Goal: Task Accomplishment & Management: Use online tool/utility

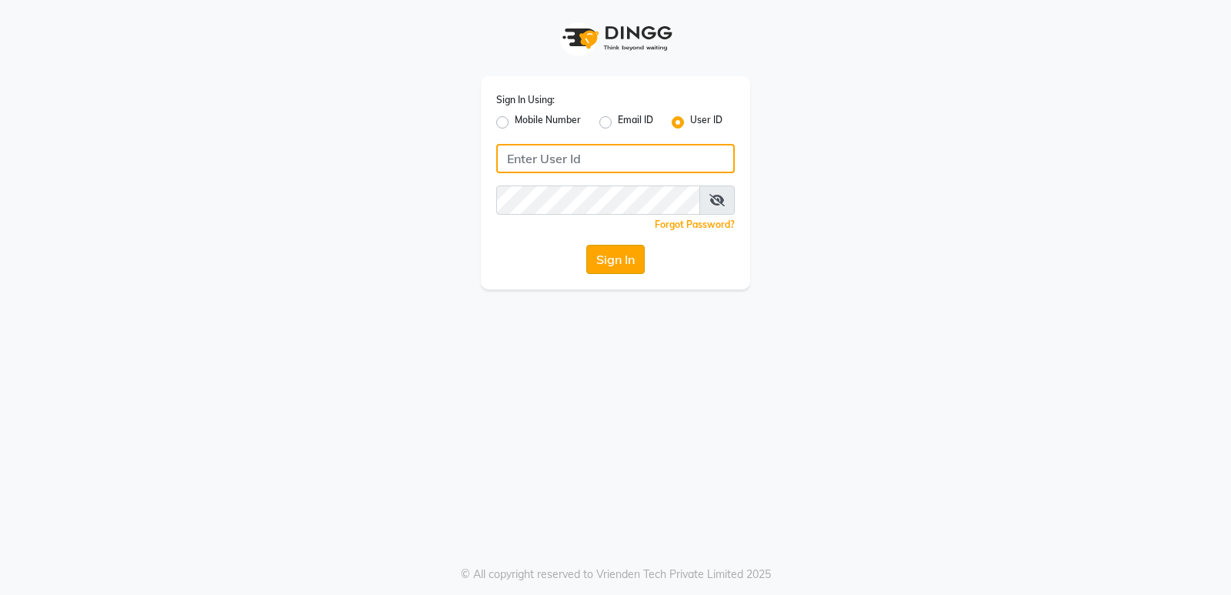
type input "v5123"
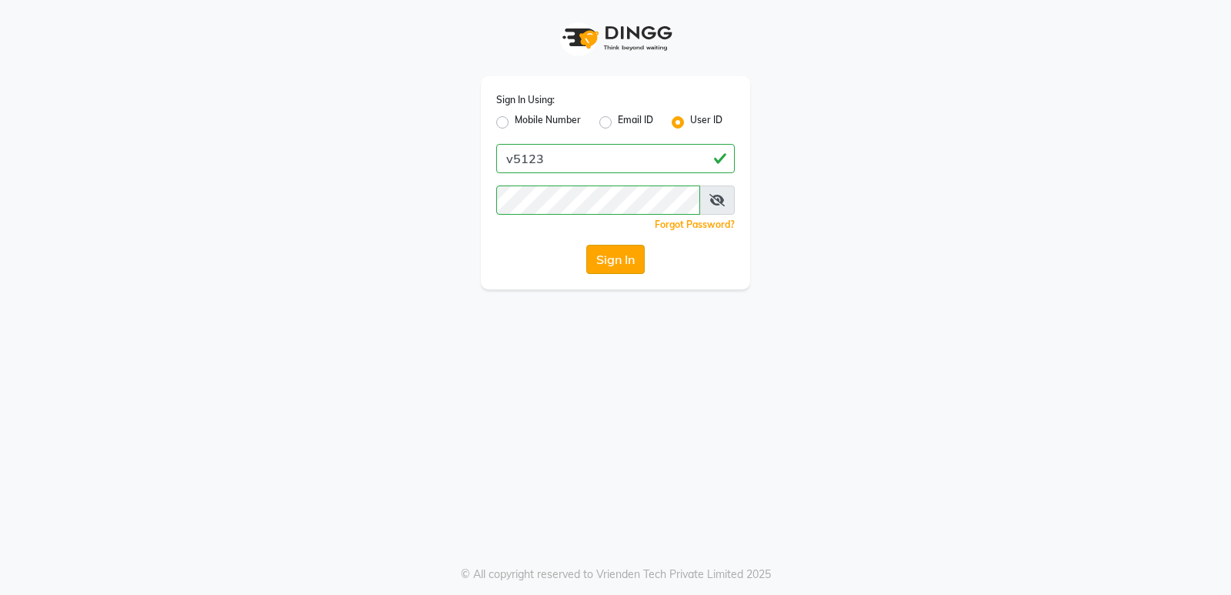
click at [628, 264] on button "Sign In" at bounding box center [615, 259] width 58 height 29
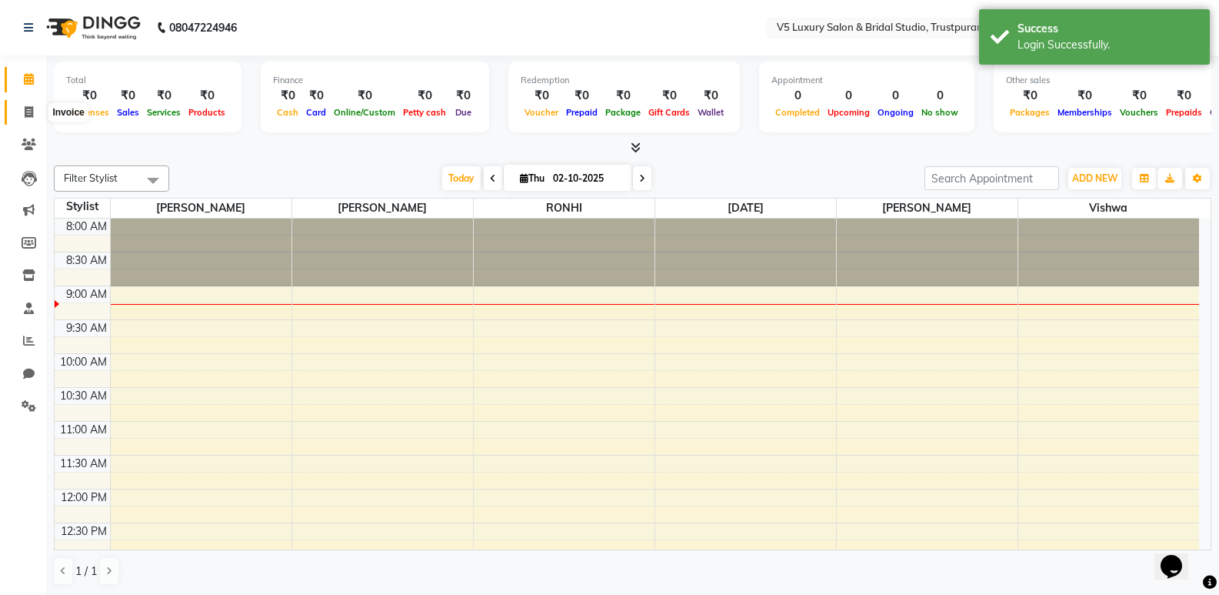
click at [39, 108] on span at bounding box center [28, 113] width 27 height 18
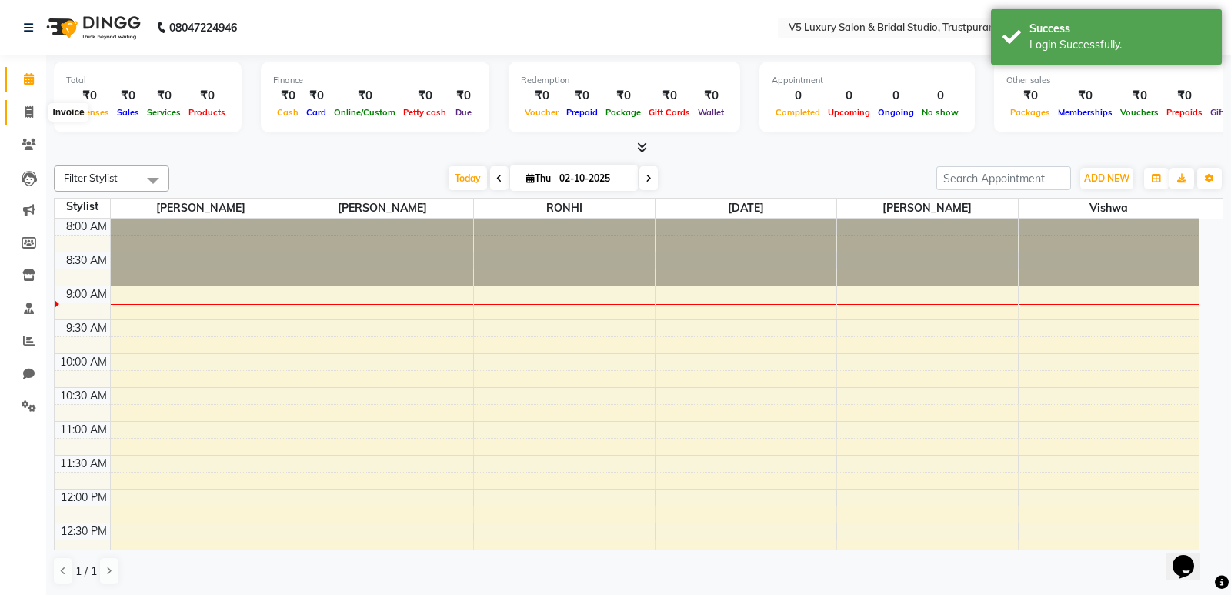
select select "service"
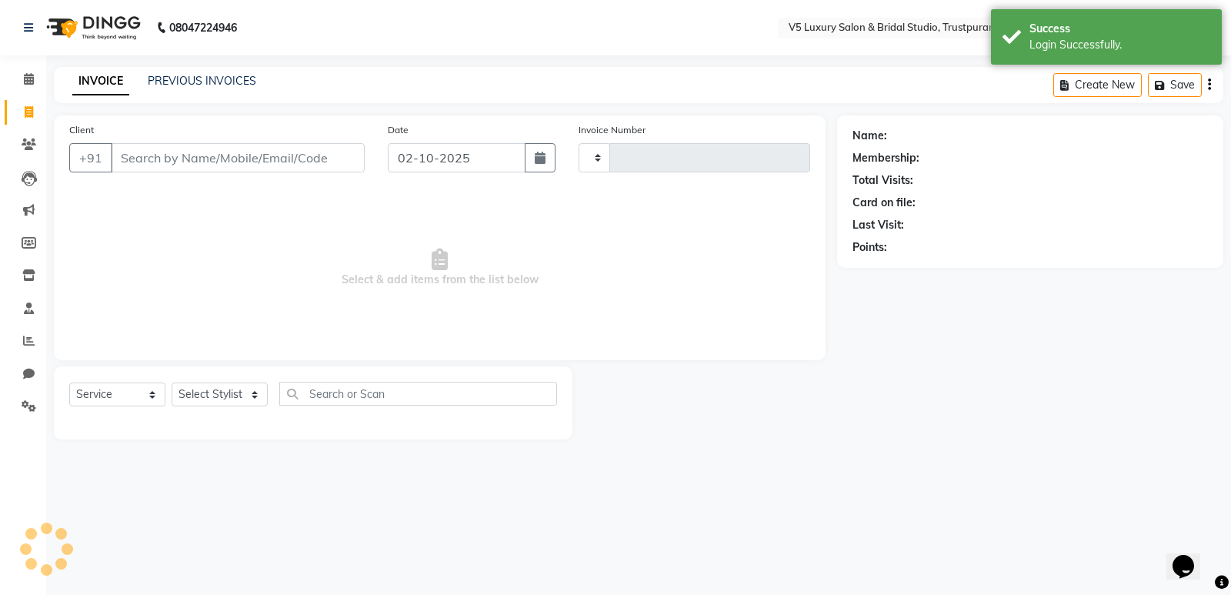
type input "1717"
select select "7993"
click at [164, 82] on link "PREVIOUS INVOICES" at bounding box center [202, 81] width 108 height 14
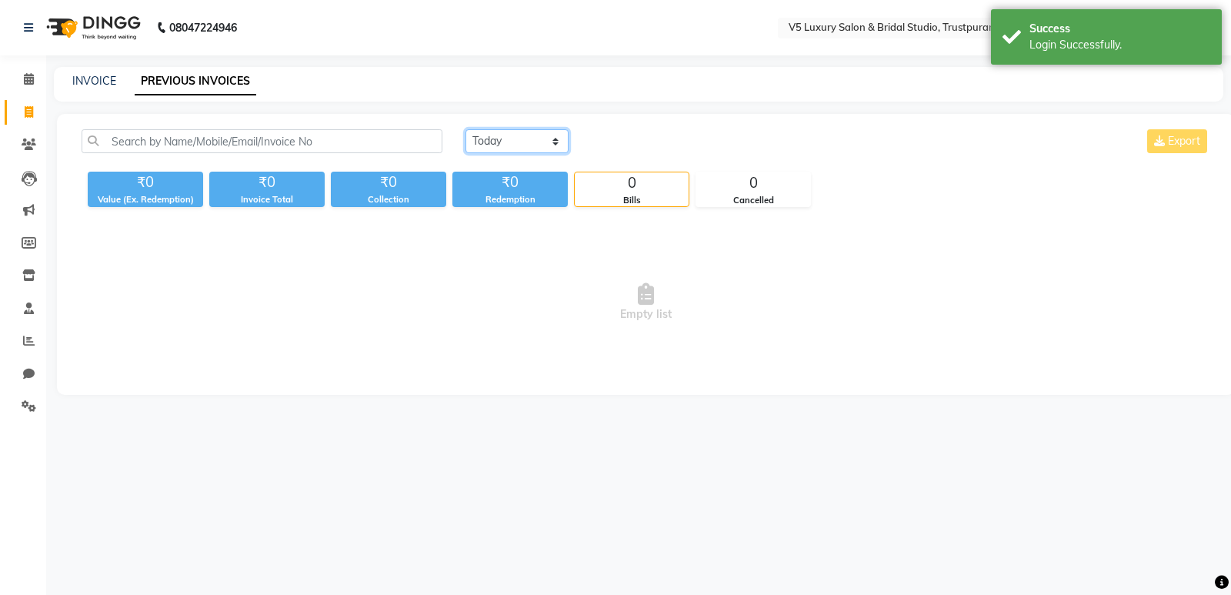
drag, startPoint x: 496, startPoint y: 140, endPoint x: 495, endPoint y: 149, distance: 9.3
click at [496, 140] on select "[DATE] [DATE] Custom Range" at bounding box center [516, 141] width 103 height 24
select select "[DATE]"
click at [465, 129] on select "[DATE] [DATE] Custom Range" at bounding box center [516, 141] width 103 height 24
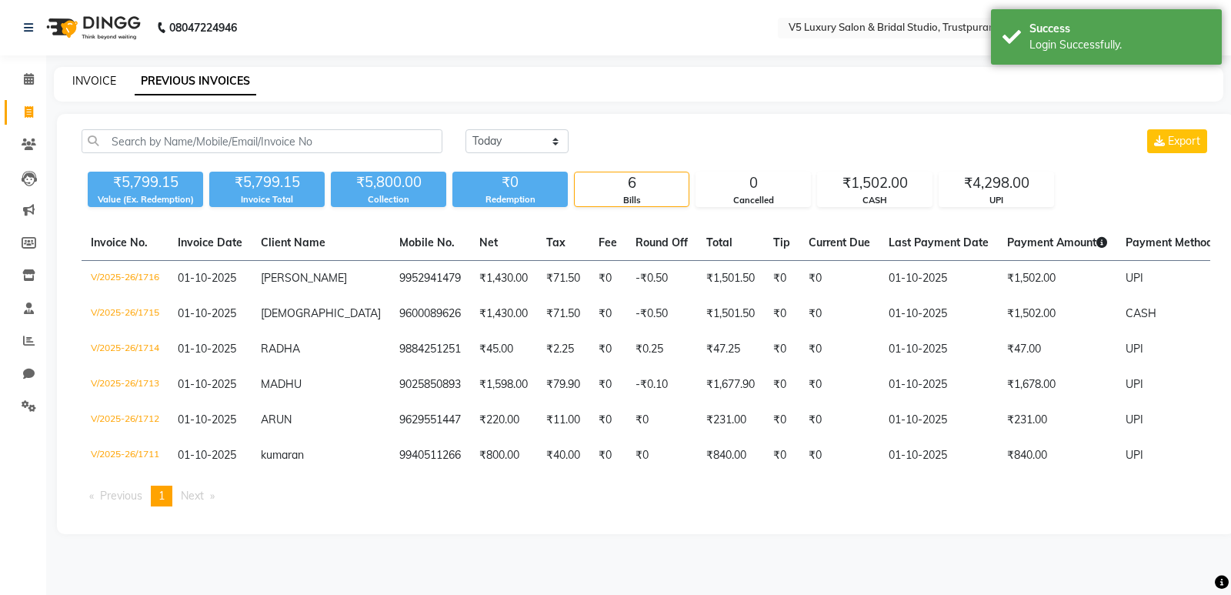
click at [88, 78] on link "INVOICE" at bounding box center [94, 81] width 44 height 14
select select "service"
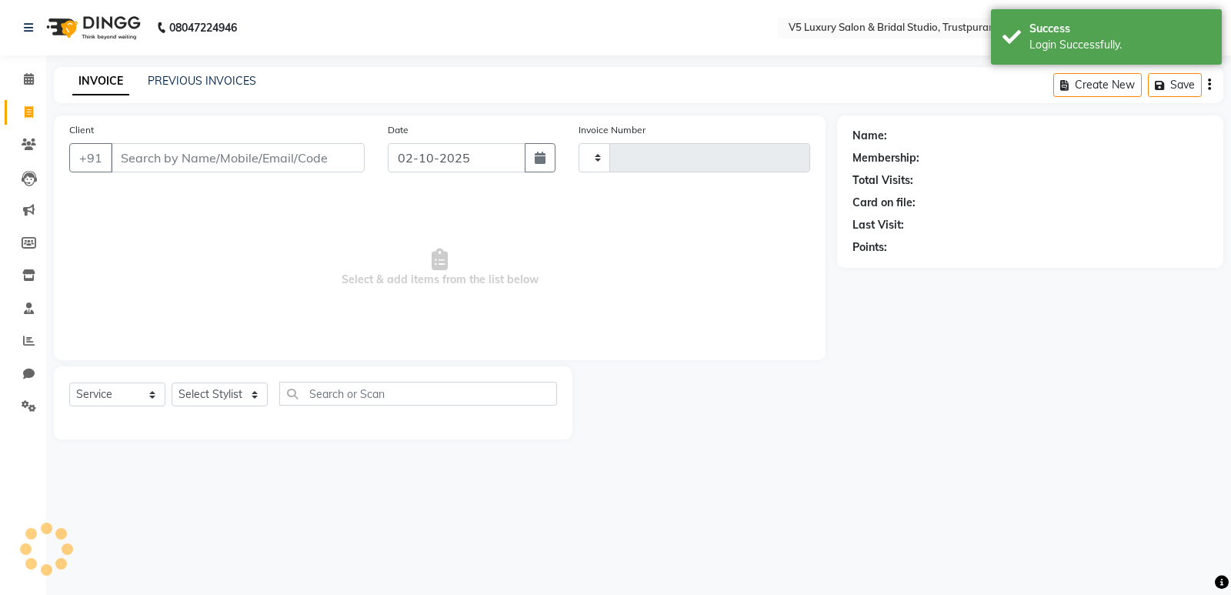
type input "1717"
select select "7993"
